Goal: Task Accomplishment & Management: Manage account settings

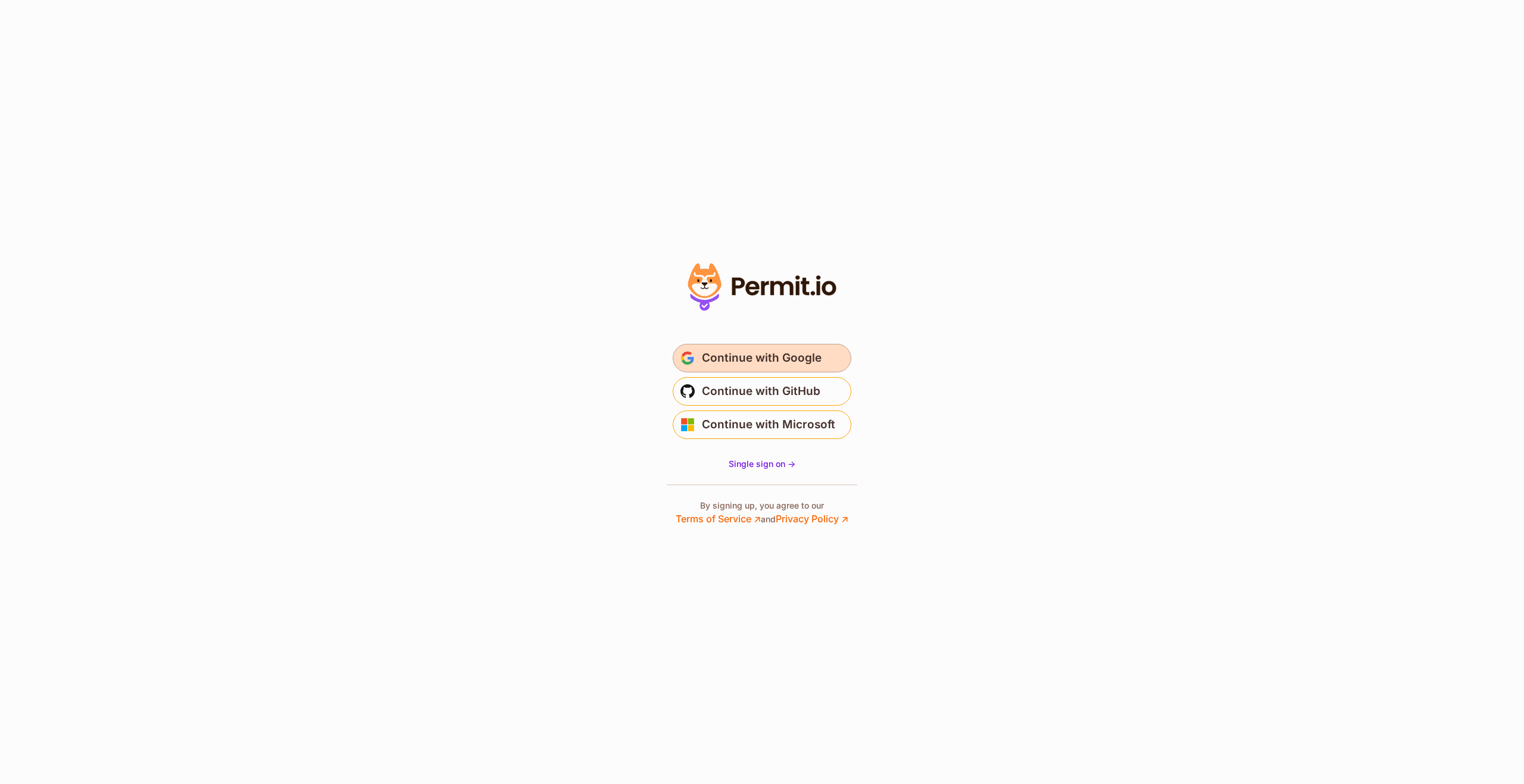
click at [744, 352] on span "Continue with Google" at bounding box center [761, 358] width 119 height 19
click at [758, 355] on span "Continue with Google" at bounding box center [761, 358] width 119 height 19
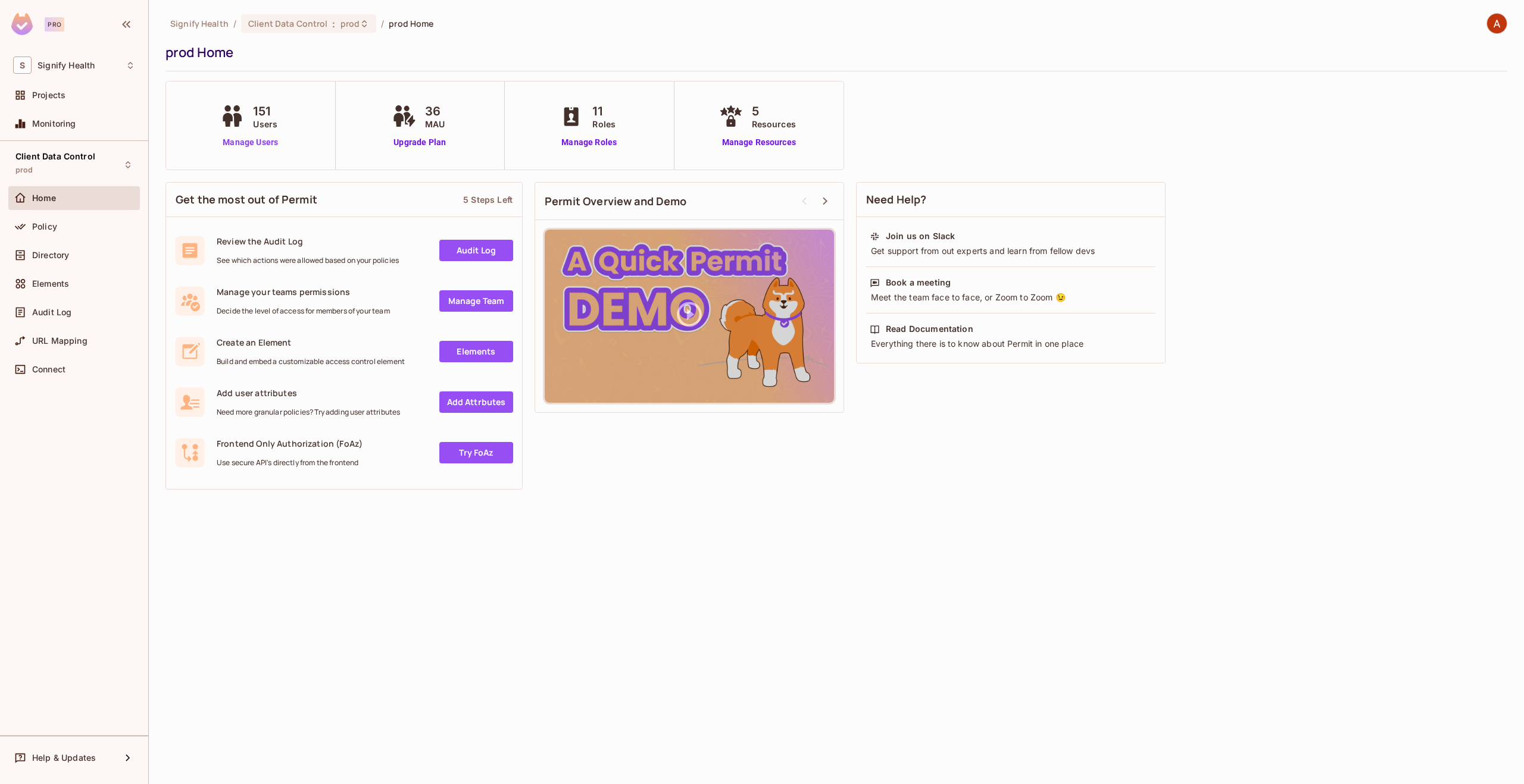
click at [272, 138] on link "Manage Users" at bounding box center [250, 142] width 66 height 12
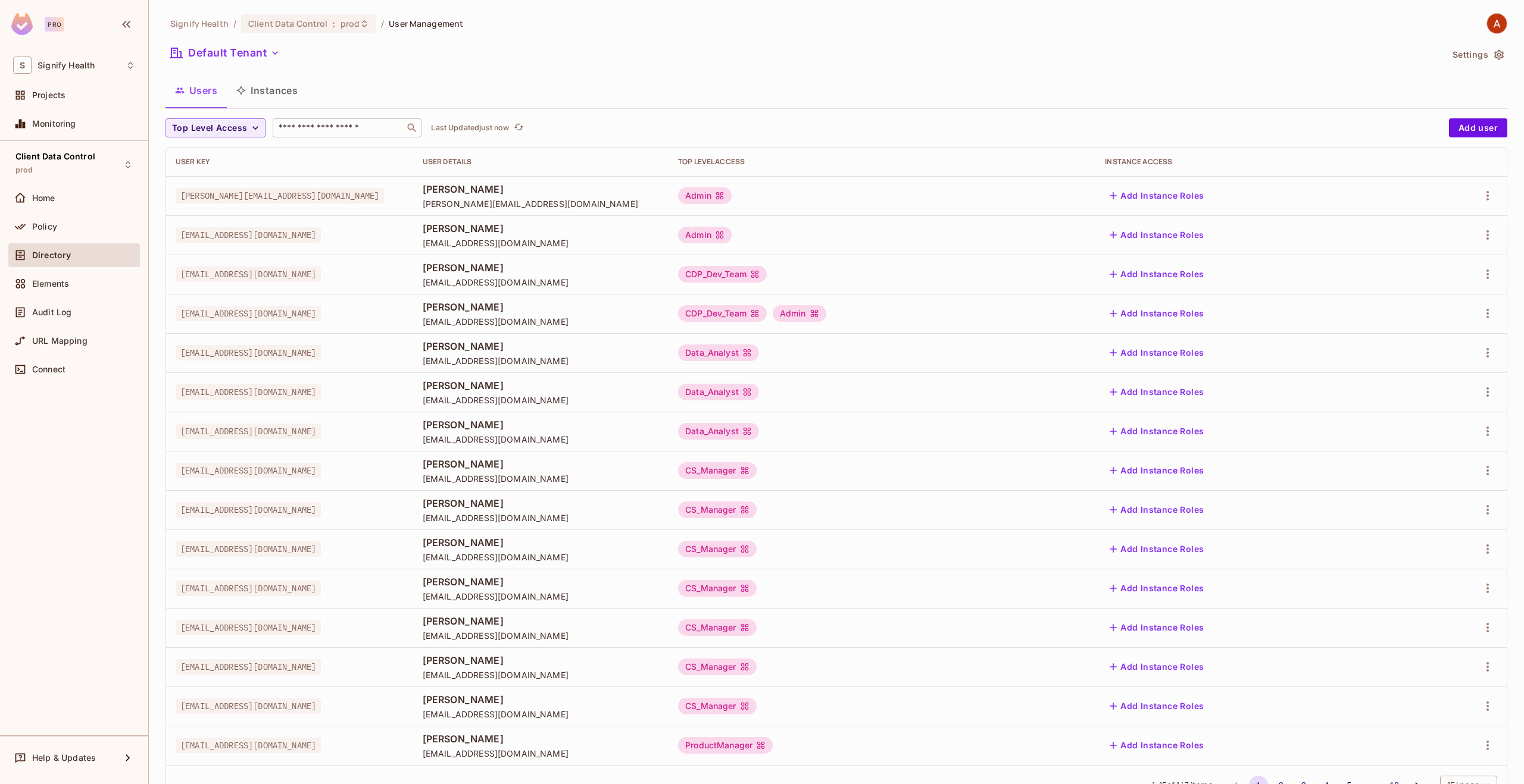
click at [294, 129] on input "text" at bounding box center [339, 128] width 125 height 12
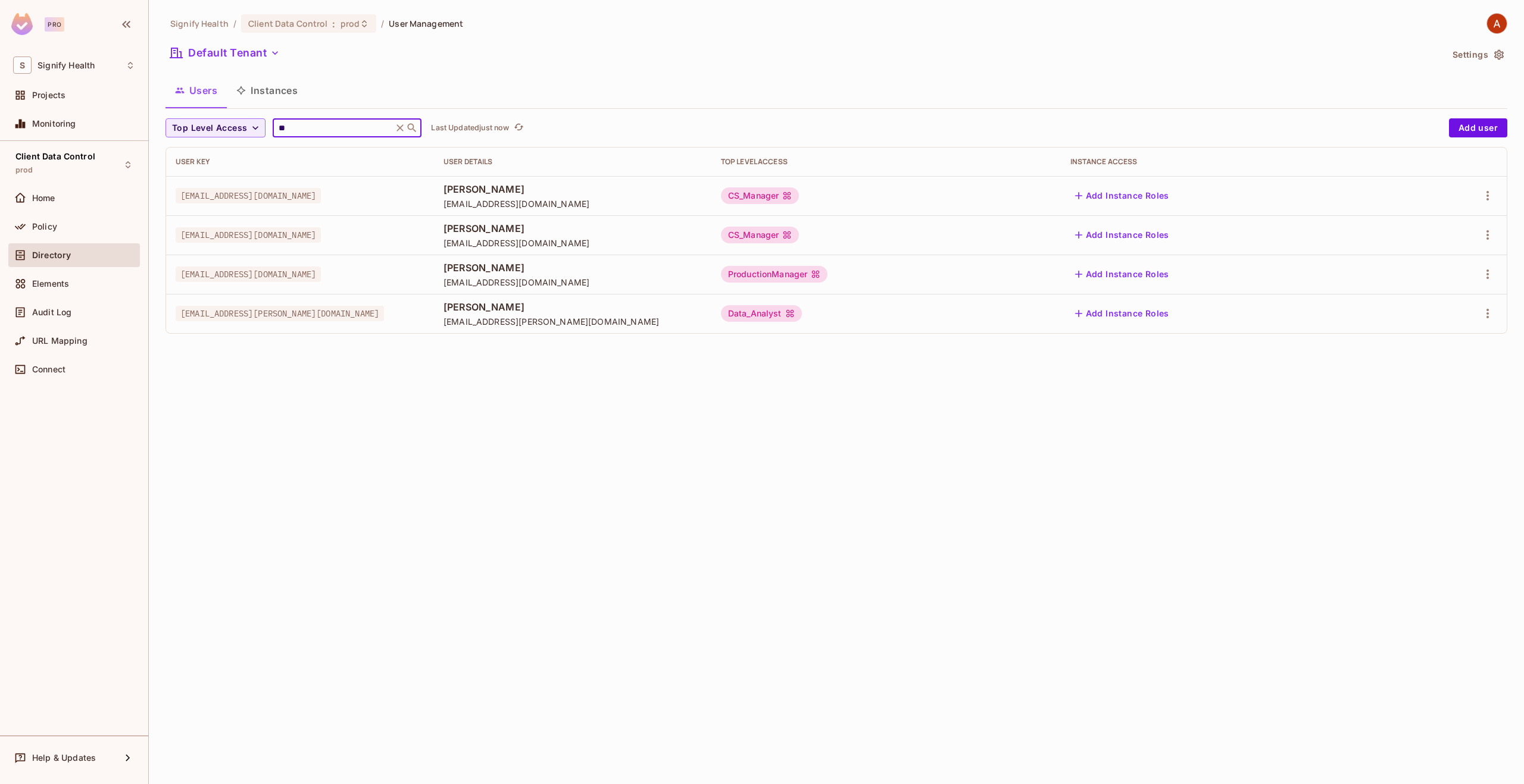
type input "*"
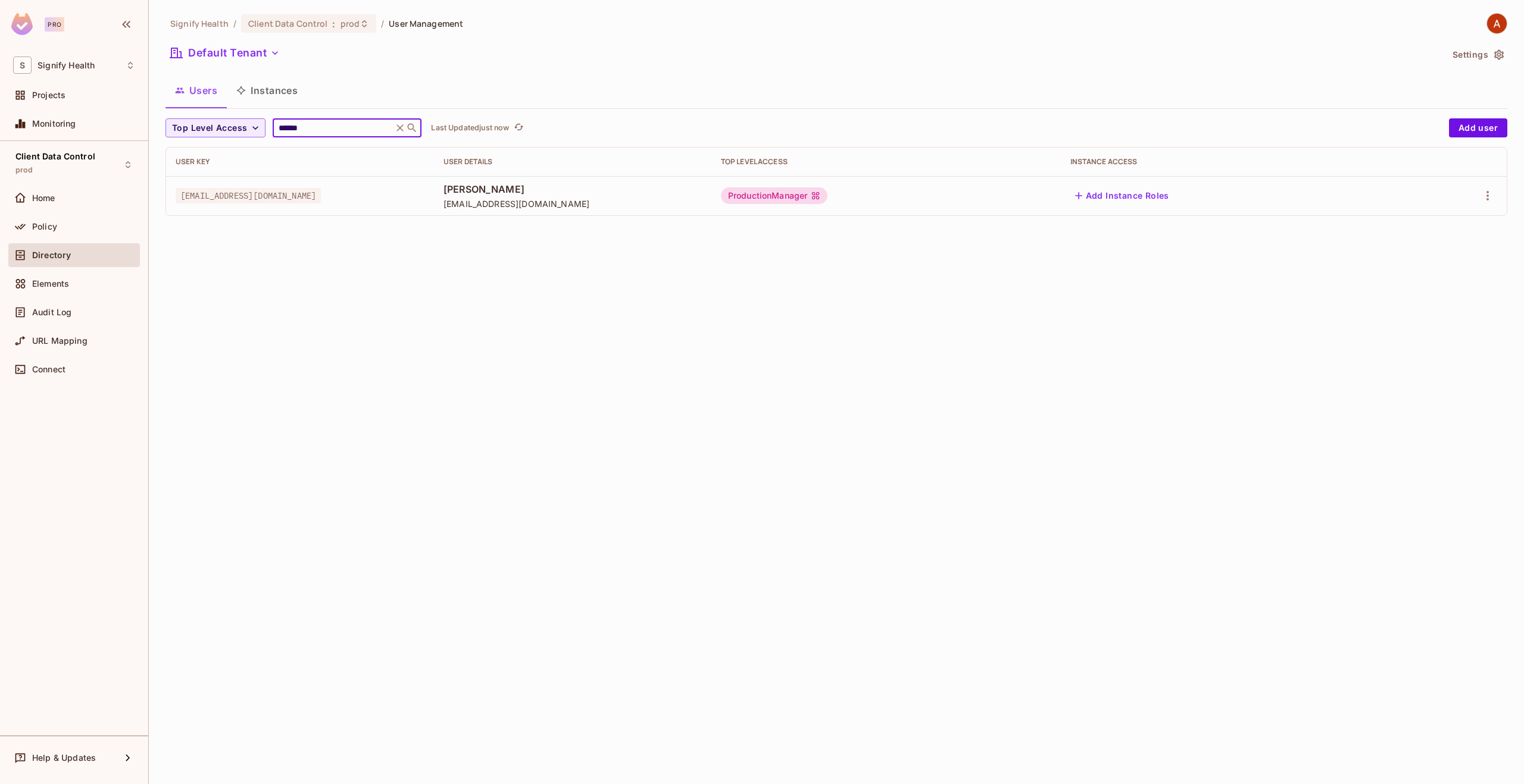
type input "******"
